Goal: Task Accomplishment & Management: Manage account settings

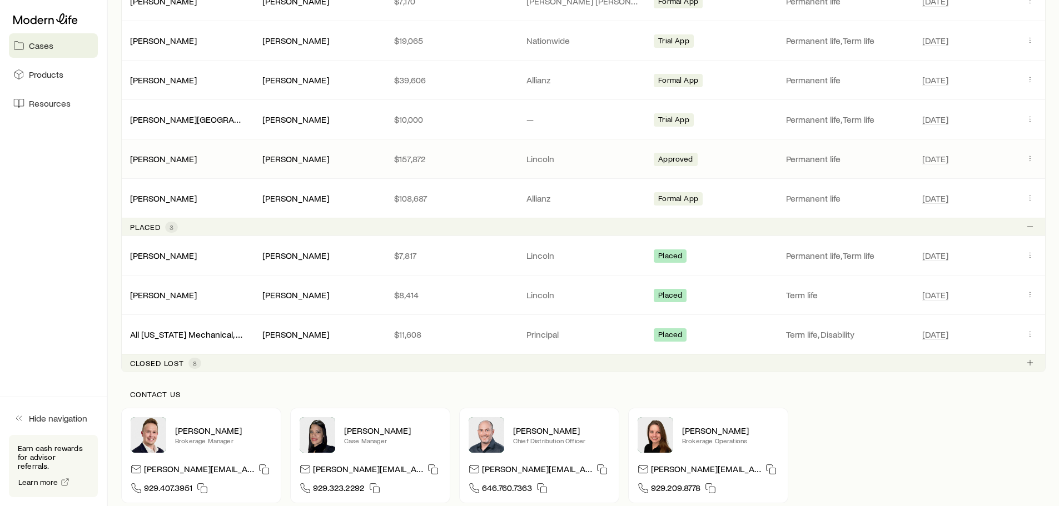
scroll to position [765, 0]
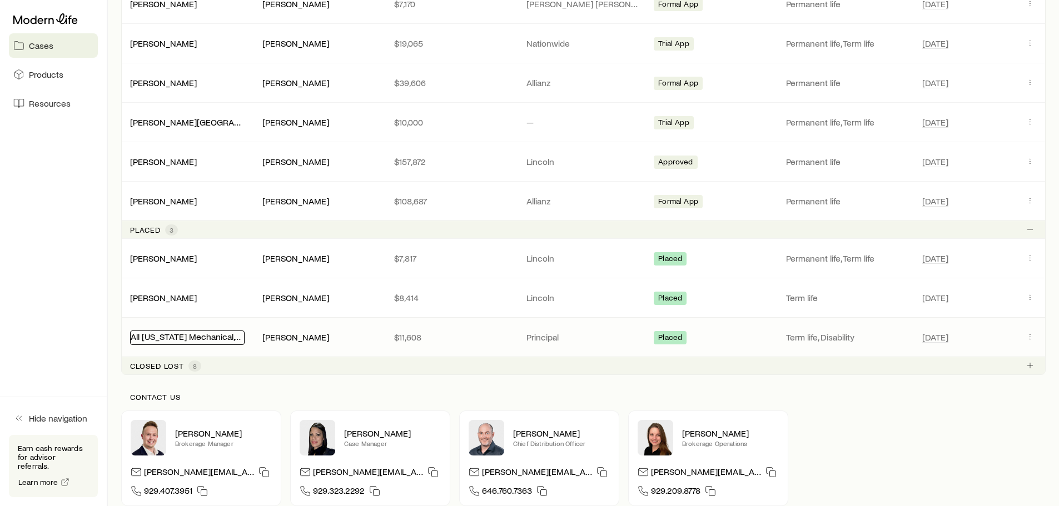
click at [177, 339] on link "All [US_STATE] Mechanical, LLC" at bounding box center [191, 336] width 120 height 11
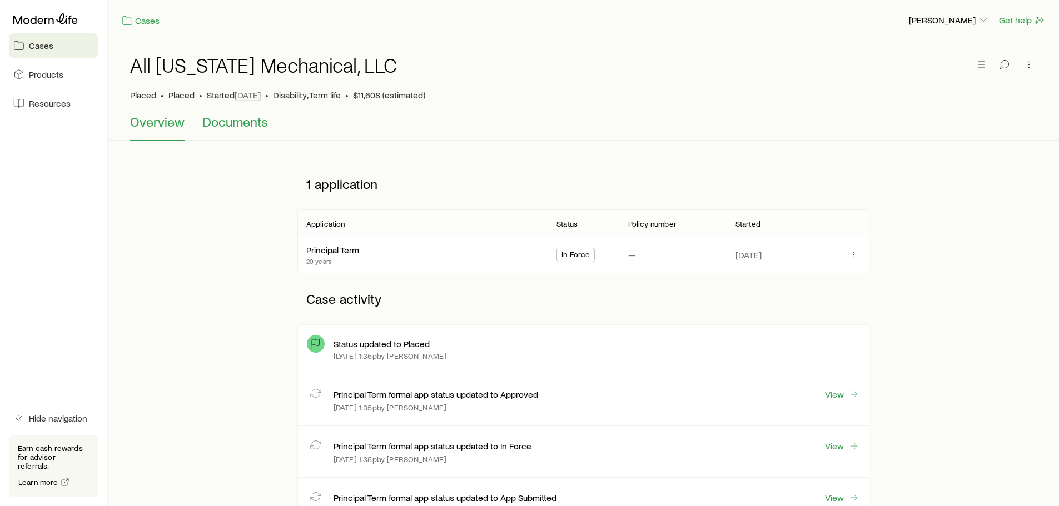
click at [242, 118] on span "Documents" at bounding box center [235, 122] width 66 height 16
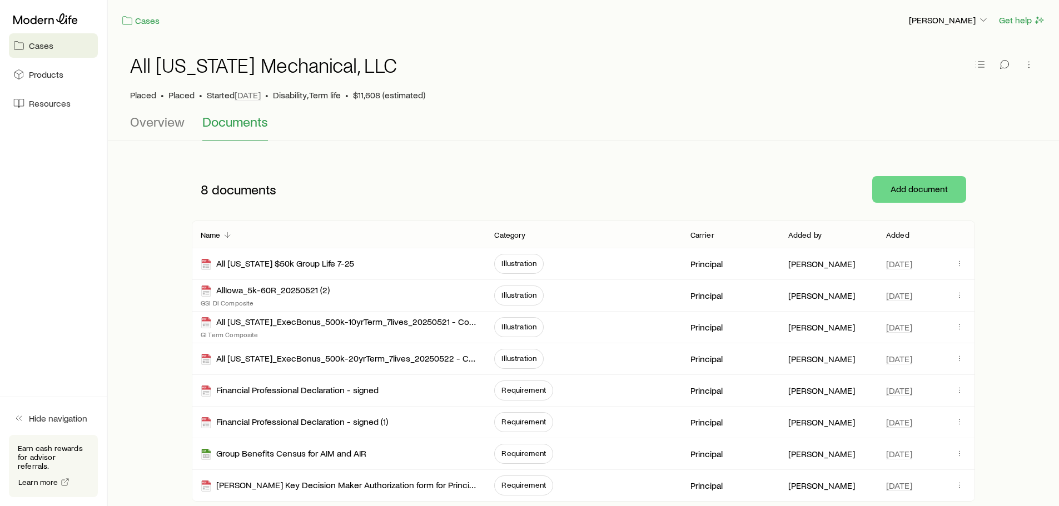
click at [52, 11] on div at bounding box center [53, 19] width 89 height 20
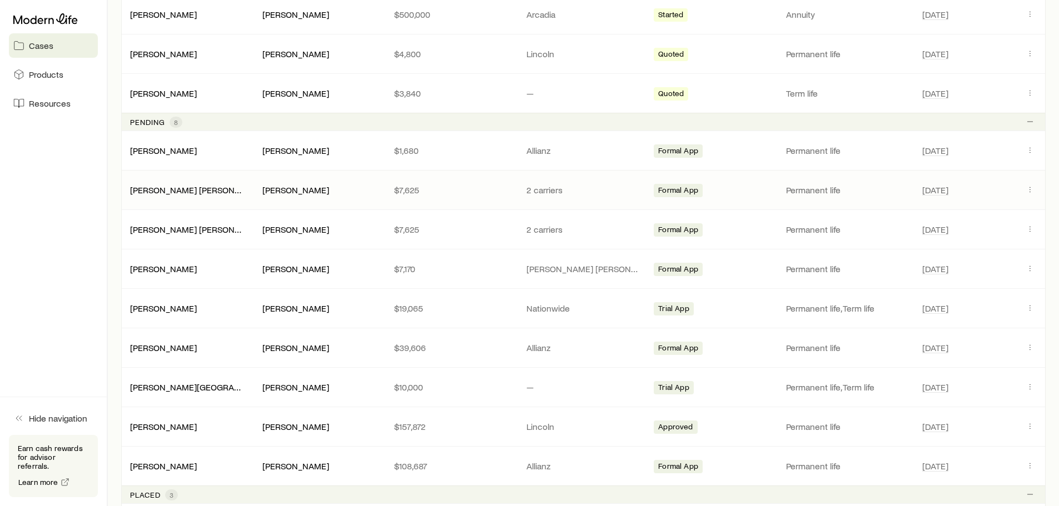
scroll to position [500, 0]
click at [166, 188] on link "[PERSON_NAME] [PERSON_NAME]" at bounding box center [199, 188] width 136 height 11
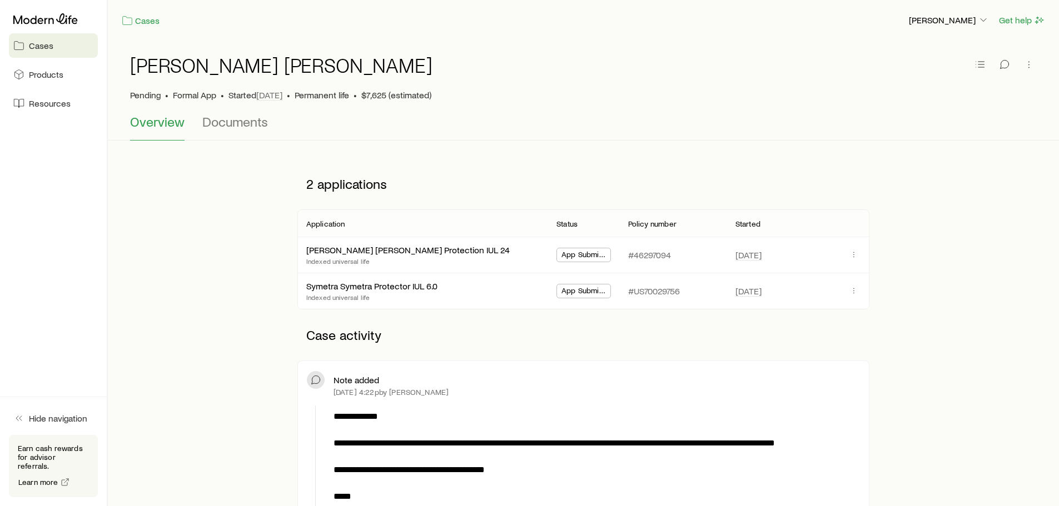
click at [27, 37] on link "Cases" at bounding box center [53, 45] width 89 height 24
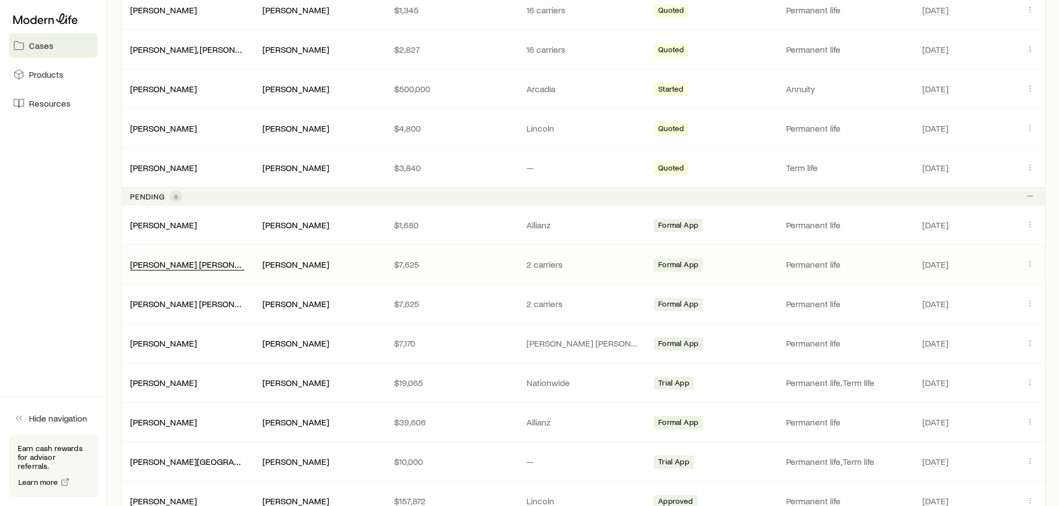
scroll to position [445, 0]
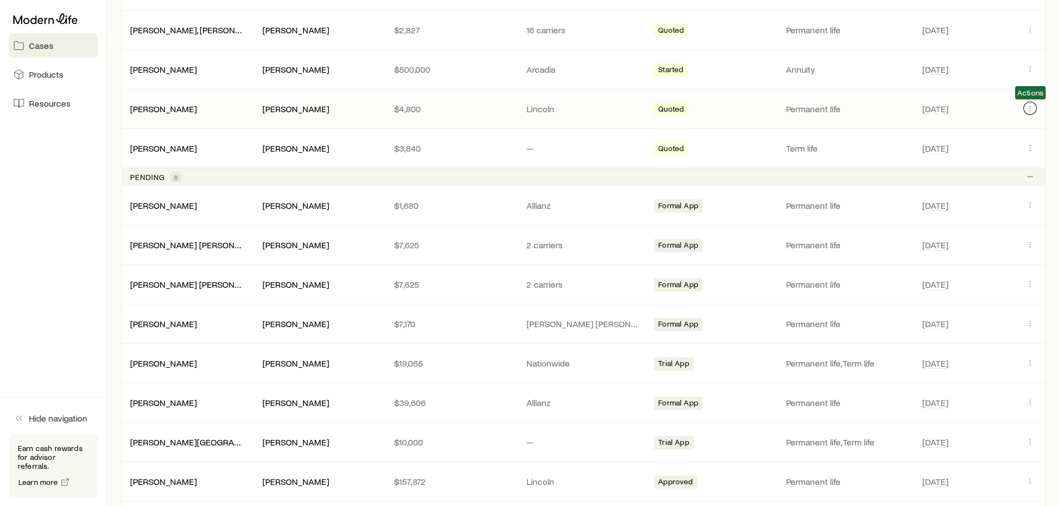
click at [1032, 102] on button "Client cases" at bounding box center [1029, 108] width 13 height 13
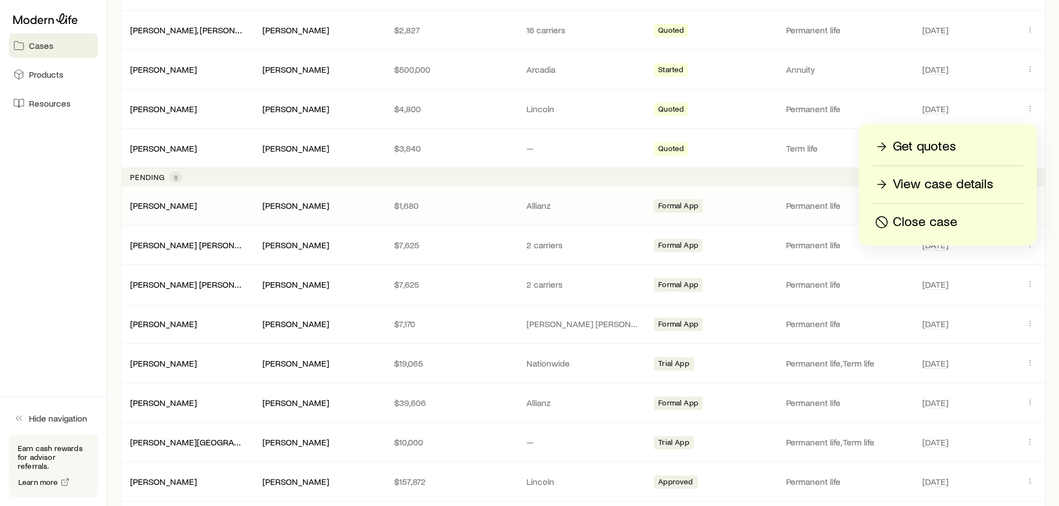
click at [924, 218] on p "Close case" at bounding box center [925, 222] width 64 height 18
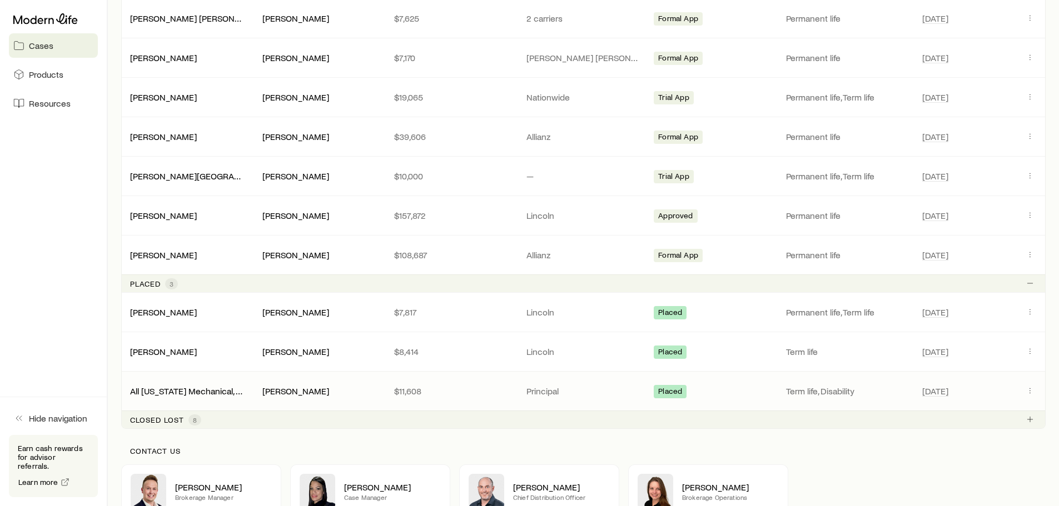
scroll to position [778, 0]
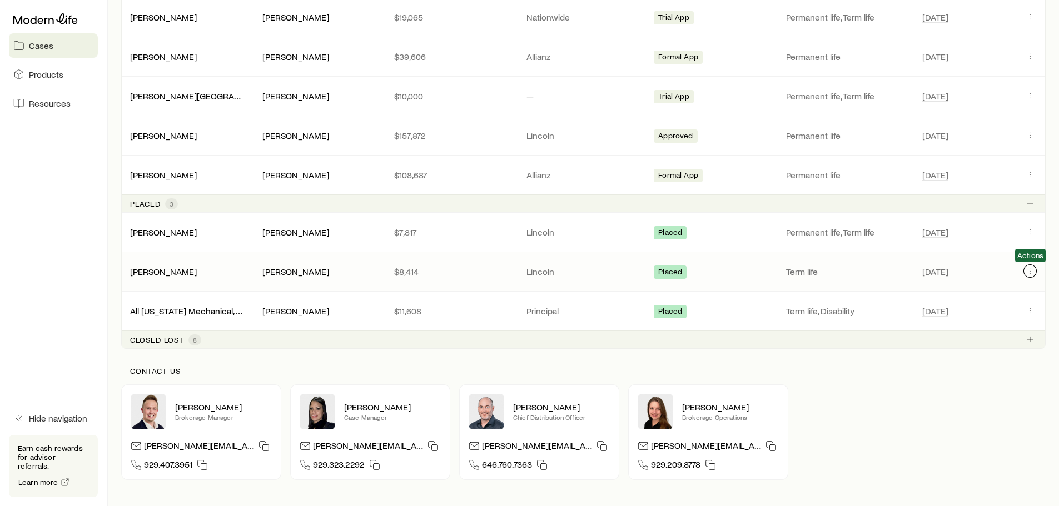
click at [1029, 270] on icon "Client cases" at bounding box center [1030, 271] width 9 height 9
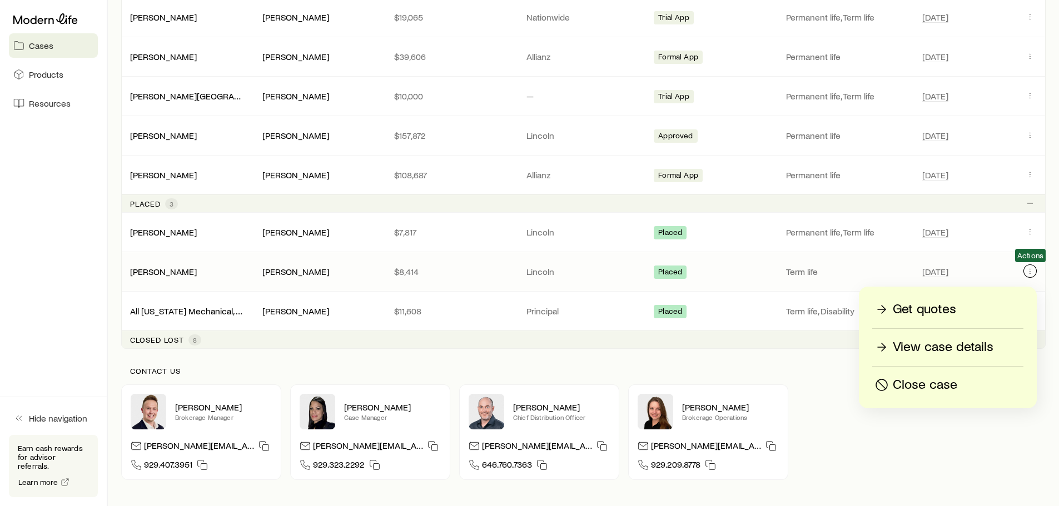
click at [1029, 261] on div "[PERSON_NAME], [PERSON_NAME] $8,414 Lincoln Placed Term life [DATE] Actions" at bounding box center [583, 271] width 924 height 39
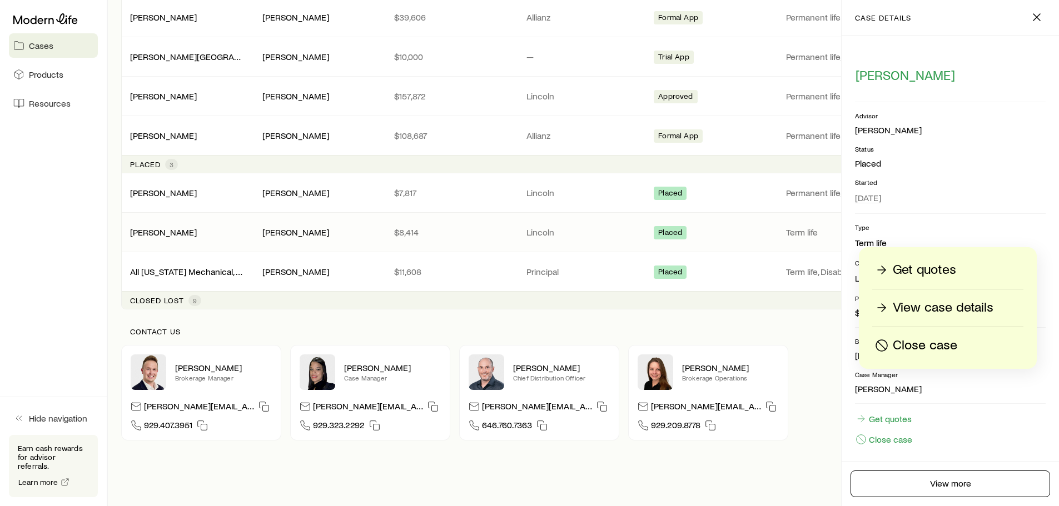
scroll to position [751, 0]
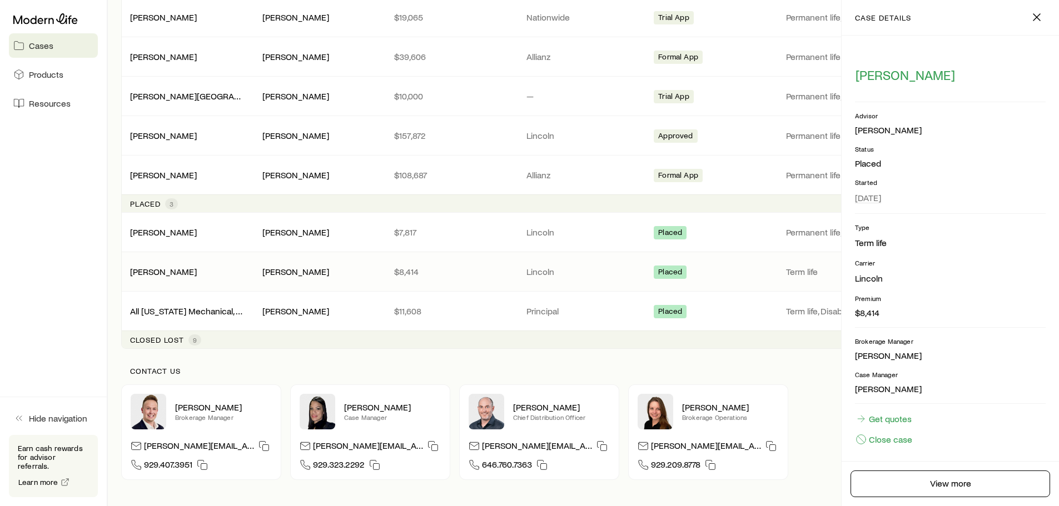
click at [804, 390] on div "[PERSON_NAME] Brokerage Manager [PERSON_NAME][EMAIL_ADDRESS][DOMAIN_NAME] 929.4…" at bounding box center [583, 433] width 924 height 96
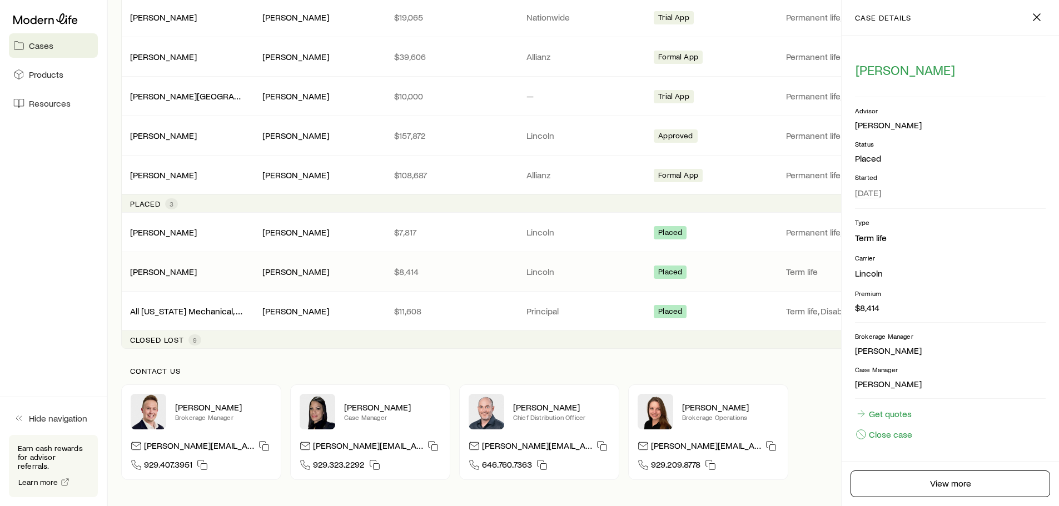
scroll to position [6, 0]
click at [1042, 20] on icon "button" at bounding box center [1036, 17] width 13 height 13
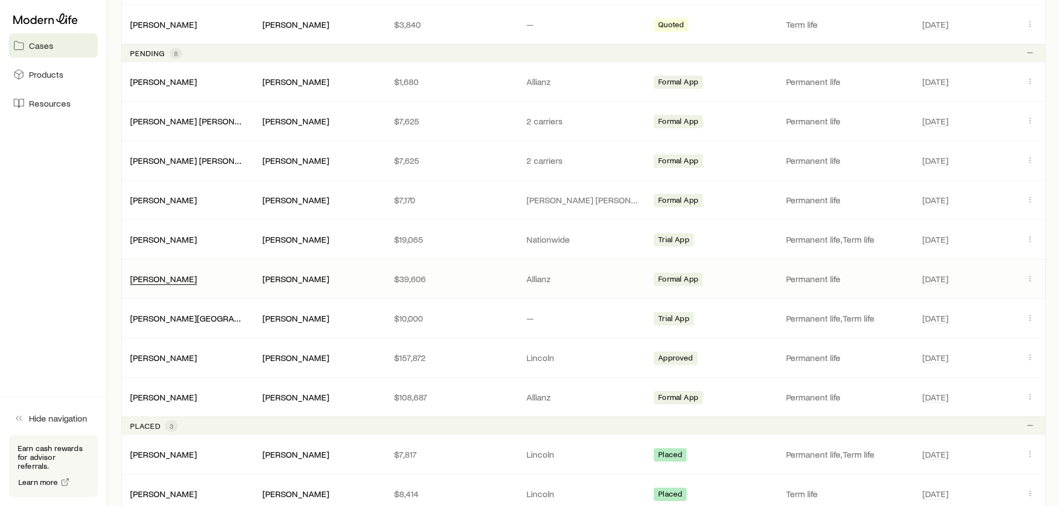
scroll to position [696, 0]
